Goal: Consume media (video, audio): Consume media (video, audio)

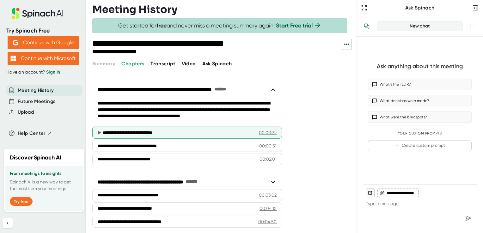
click at [200, 130] on div "**********" at bounding box center [178, 133] width 151 height 6
click at [95, 130] on icon at bounding box center [99, 133] width 8 height 8
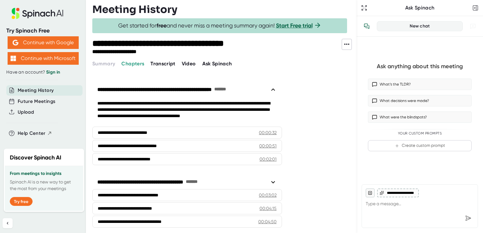
click at [190, 62] on span "Video" at bounding box center [189, 64] width 14 height 6
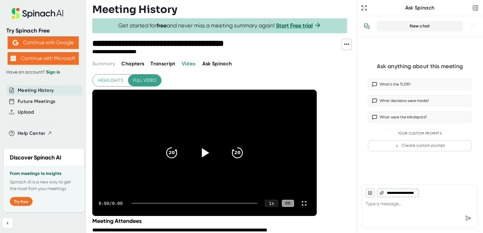
click at [204, 152] on icon at bounding box center [205, 152] width 7 height 9
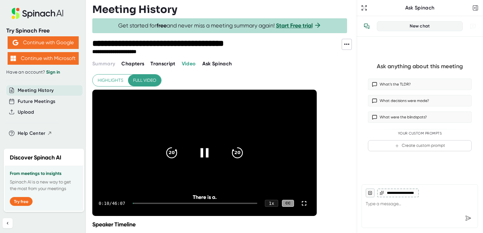
scroll to position [32, 0]
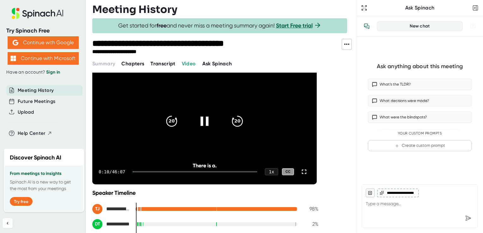
click at [196, 119] on div at bounding box center [204, 121] width 27 height 27
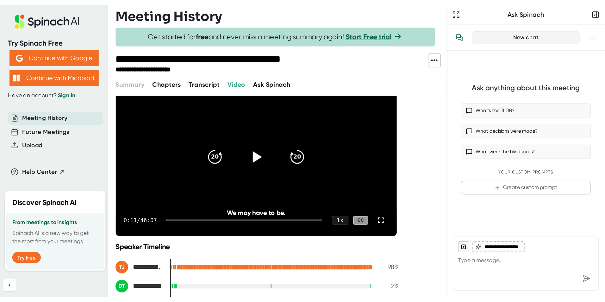
scroll to position [94, 0]
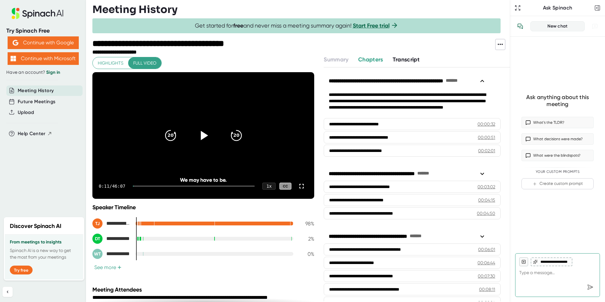
click at [205, 136] on icon at bounding box center [203, 135] width 16 height 16
click at [207, 135] on icon at bounding box center [203, 135] width 16 height 16
click at [192, 136] on div at bounding box center [203, 135] width 27 height 27
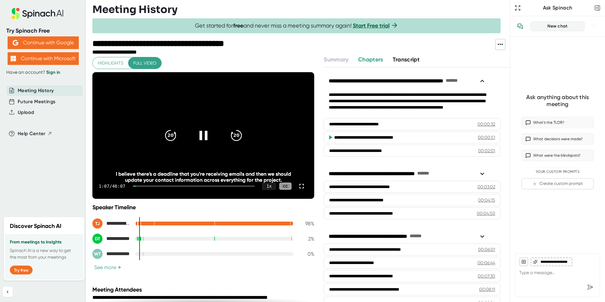
click at [205, 146] on div at bounding box center [203, 135] width 27 height 27
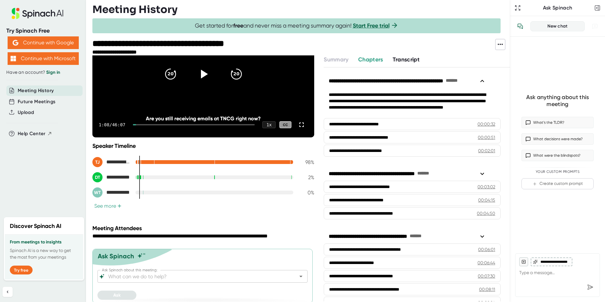
scroll to position [66, 0]
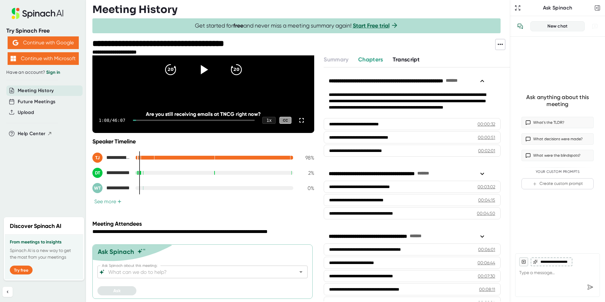
click at [196, 70] on icon at bounding box center [203, 70] width 16 height 16
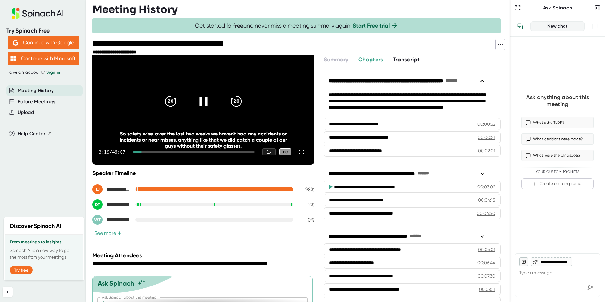
click at [192, 100] on div at bounding box center [203, 101] width 27 height 27
click at [208, 99] on div at bounding box center [203, 101] width 27 height 27
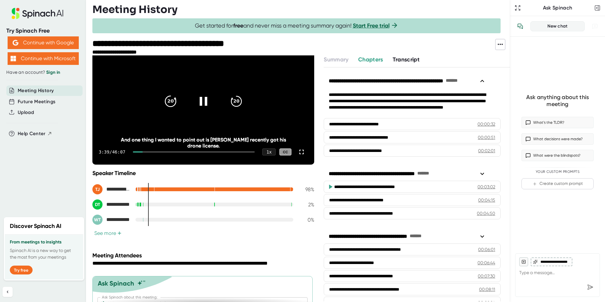
click at [178, 101] on div "20" at bounding box center [170, 101] width 27 height 27
click at [233, 99] on icon "20" at bounding box center [236, 101] width 16 height 16
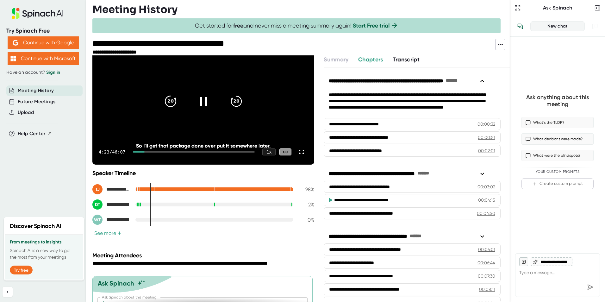
click at [159, 100] on div "20" at bounding box center [170, 101] width 27 height 27
click at [196, 98] on icon at bounding box center [203, 101] width 16 height 16
click at [207, 104] on icon at bounding box center [203, 101] width 16 height 16
click at [175, 102] on div "20" at bounding box center [170, 101] width 27 height 27
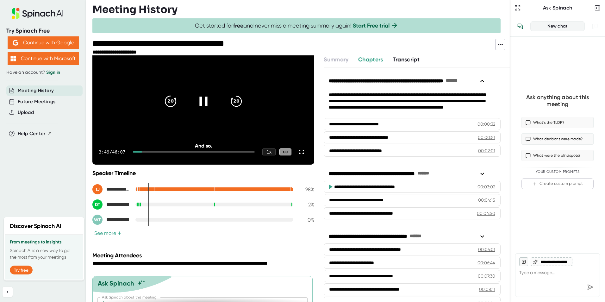
click at [175, 102] on div "20" at bounding box center [170, 101] width 27 height 27
click at [171, 104] on icon "20" at bounding box center [170, 101] width 16 height 16
click at [232, 99] on icon "20" at bounding box center [236, 101] width 16 height 16
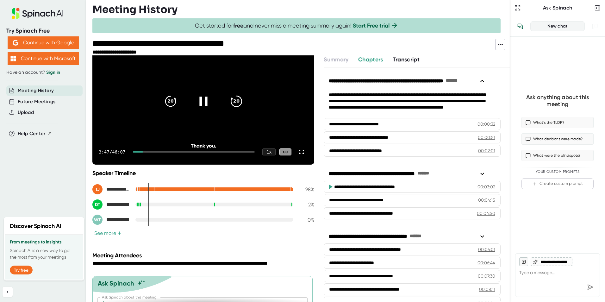
click at [229, 97] on icon "20" at bounding box center [236, 101] width 16 height 16
click at [232, 102] on icon "20" at bounding box center [236, 101] width 16 height 16
click at [190, 98] on div at bounding box center [203, 101] width 27 height 27
click at [204, 97] on icon at bounding box center [203, 101] width 16 height 16
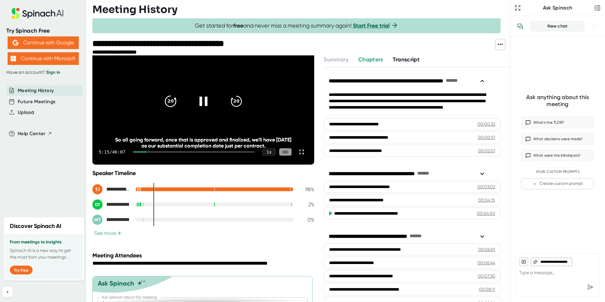
click at [168, 103] on icon "20" at bounding box center [170, 101] width 16 height 16
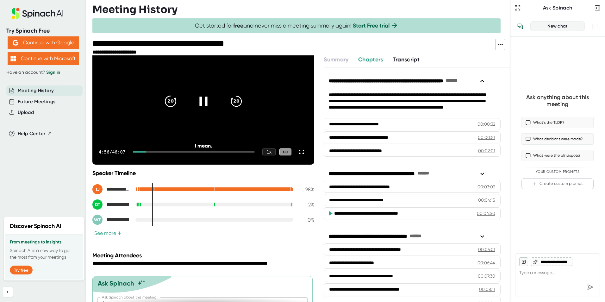
click at [168, 103] on icon "20" at bounding box center [170, 101] width 16 height 16
click at [205, 103] on icon at bounding box center [203, 101] width 16 height 16
click at [195, 99] on icon at bounding box center [203, 101] width 16 height 16
click at [180, 131] on video at bounding box center [203, 101] width 222 height 127
click at [195, 94] on div at bounding box center [203, 101] width 27 height 27
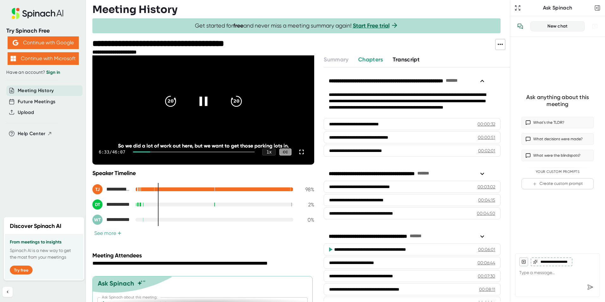
click at [202, 103] on icon at bounding box center [203, 101] width 16 height 16
click at [200, 107] on icon at bounding box center [203, 101] width 16 height 16
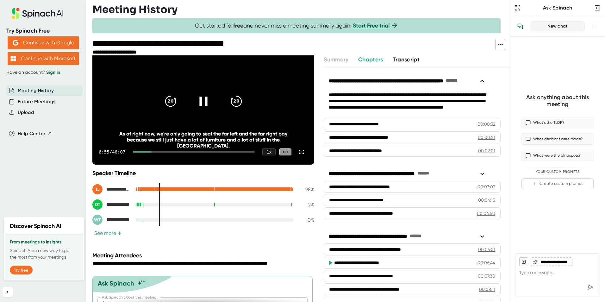
click at [208, 105] on div at bounding box center [203, 101] width 27 height 27
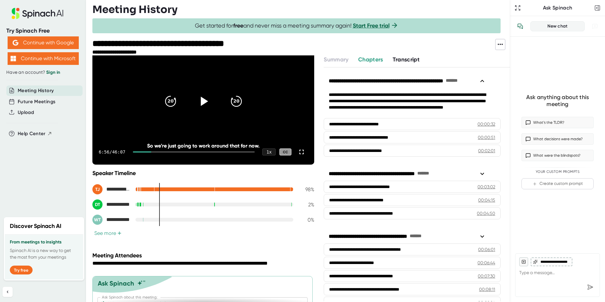
type textarea "x"
